Goal: Browse casually

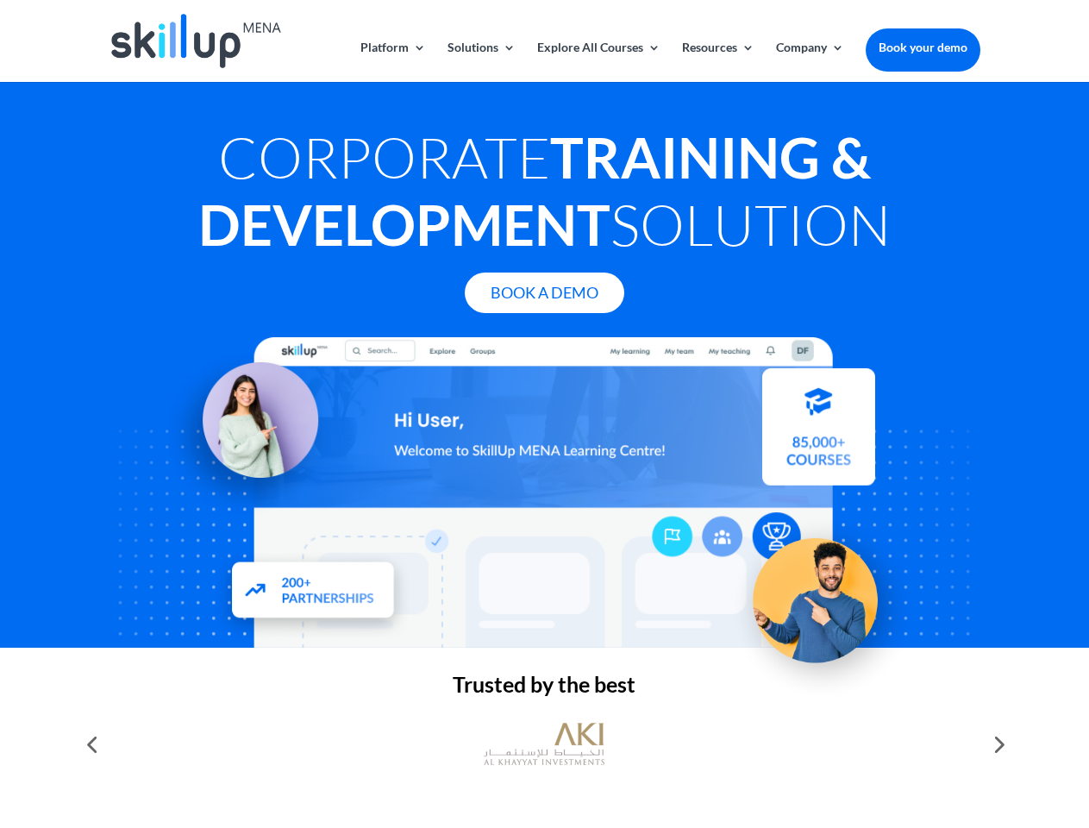
click at [544, 414] on div at bounding box center [544, 492] width 871 height 310
click at [480, 61] on link "Solutions" at bounding box center [482, 61] width 68 height 41
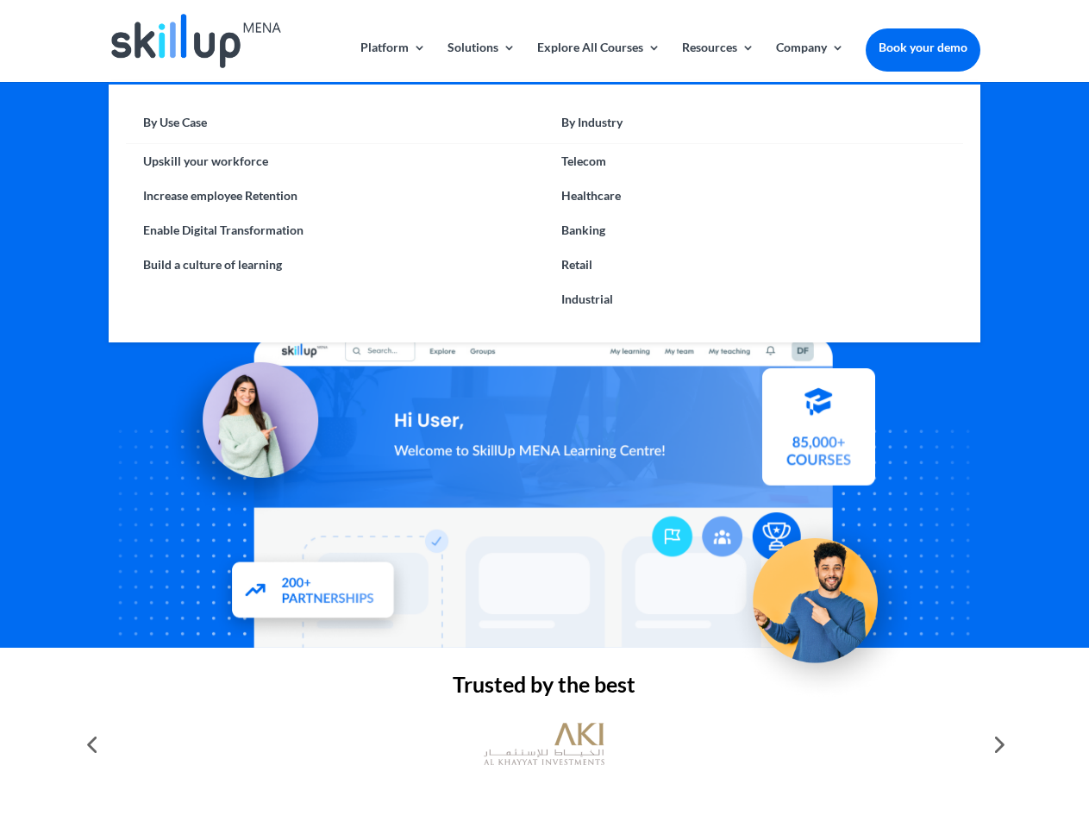
click at [598, 61] on link "Explore All Courses" at bounding box center [598, 61] width 123 height 41
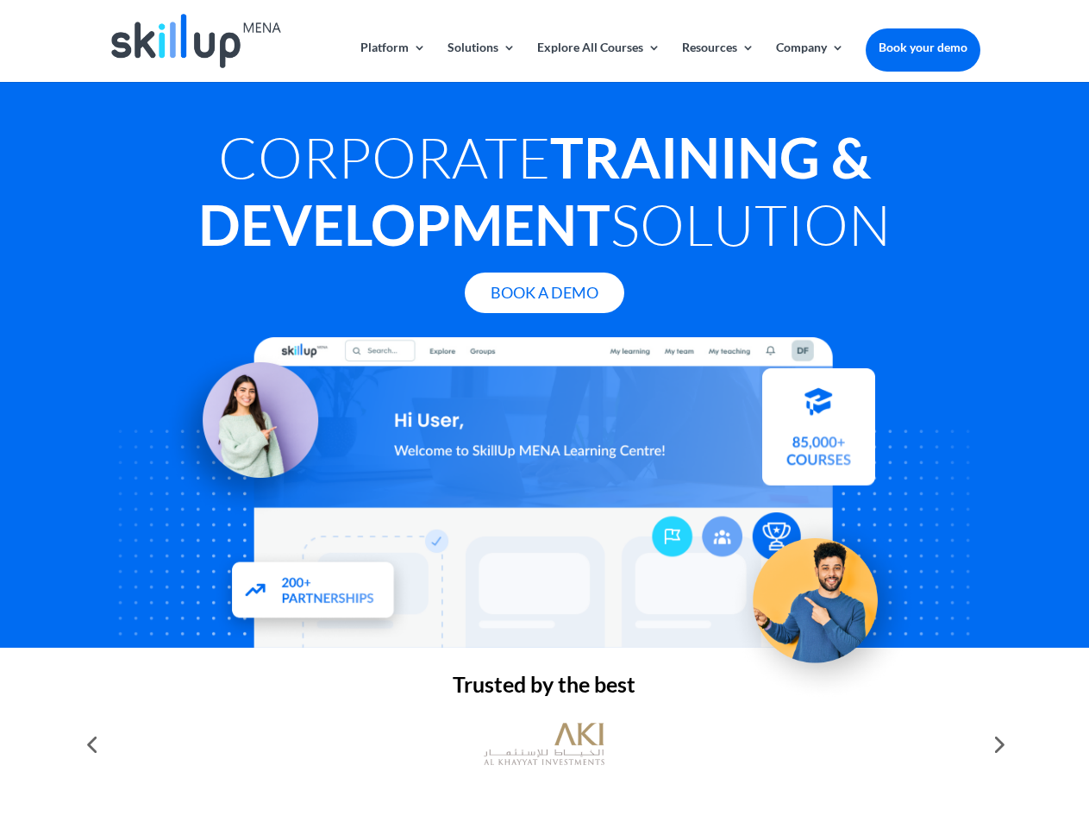
click at [717, 61] on link "Resources" at bounding box center [718, 61] width 72 height 41
click at [810, 61] on link "Company" at bounding box center [810, 61] width 68 height 41
click at [544, 744] on img at bounding box center [544, 744] width 121 height 60
